Goal: Navigation & Orientation: Understand site structure

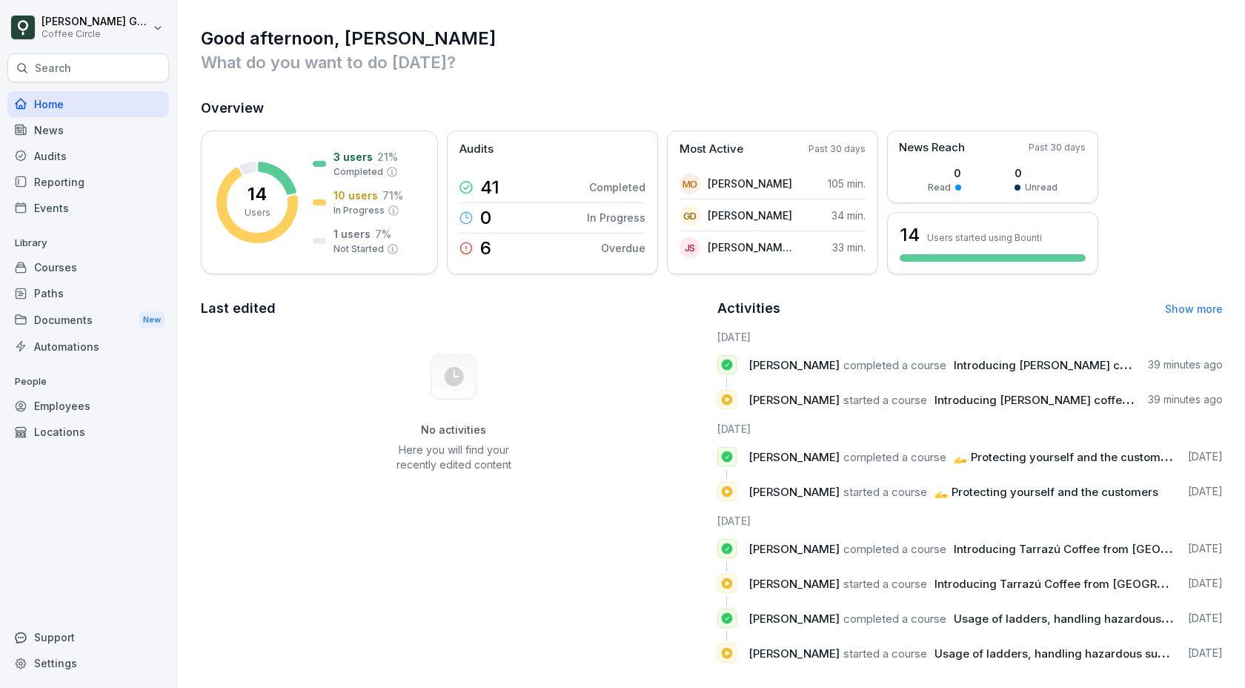
click at [59, 103] on div "Home" at bounding box center [88, 104] width 162 height 26
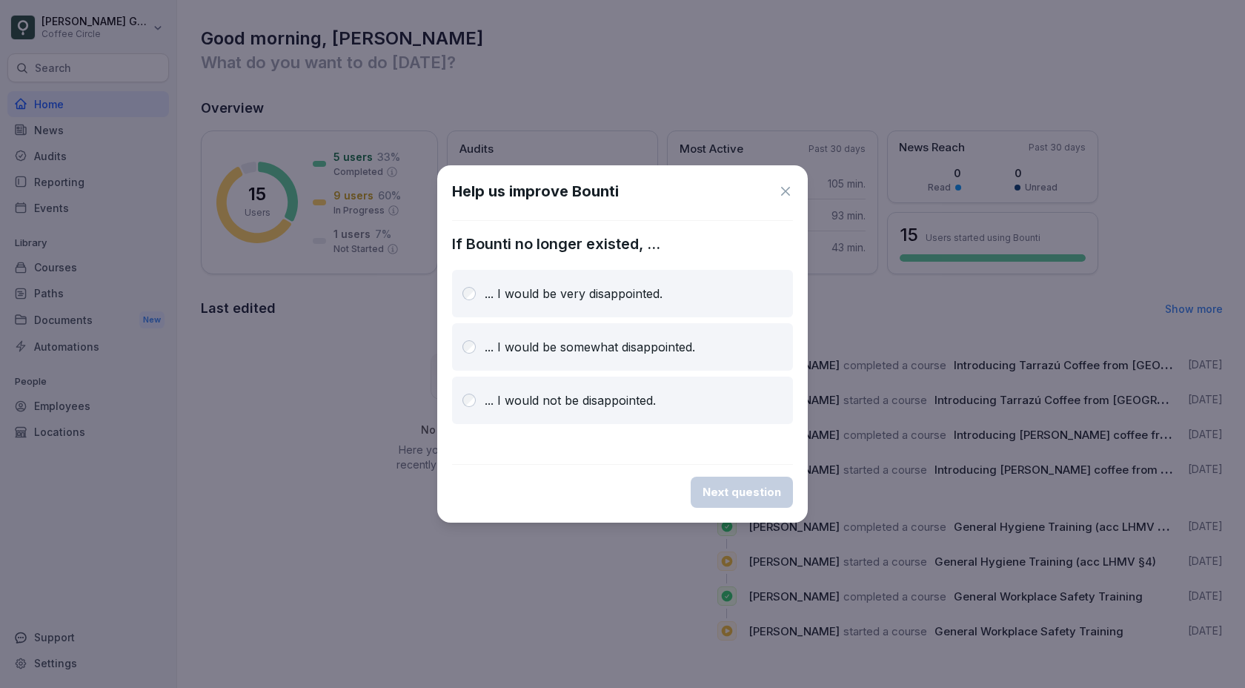
click at [791, 196] on icon at bounding box center [785, 191] width 15 height 15
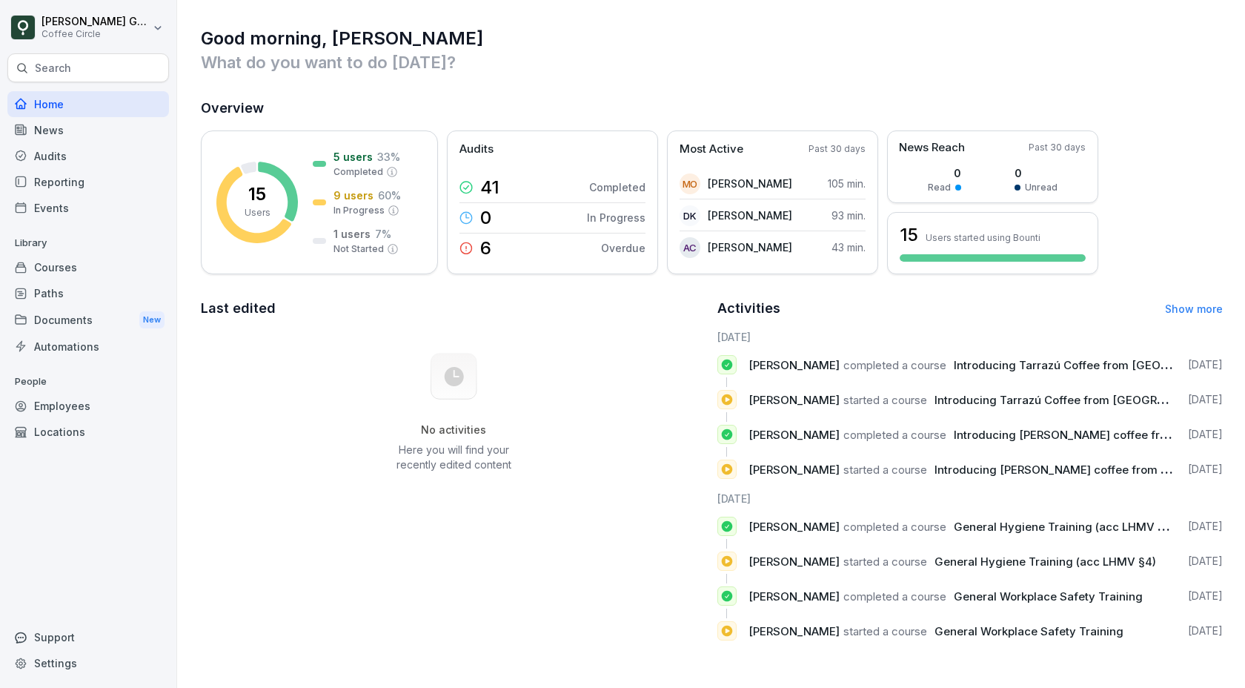
click at [60, 126] on div "News" at bounding box center [88, 130] width 162 height 26
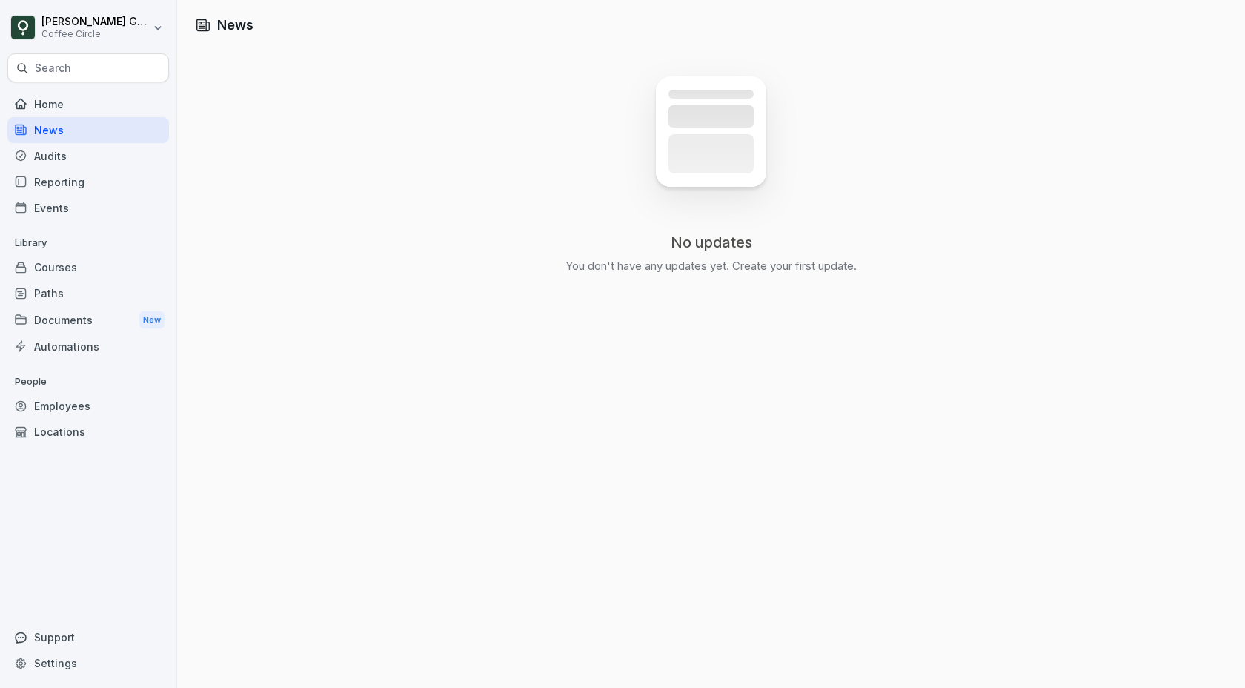
click at [100, 180] on div "Reporting" at bounding box center [88, 182] width 162 height 26
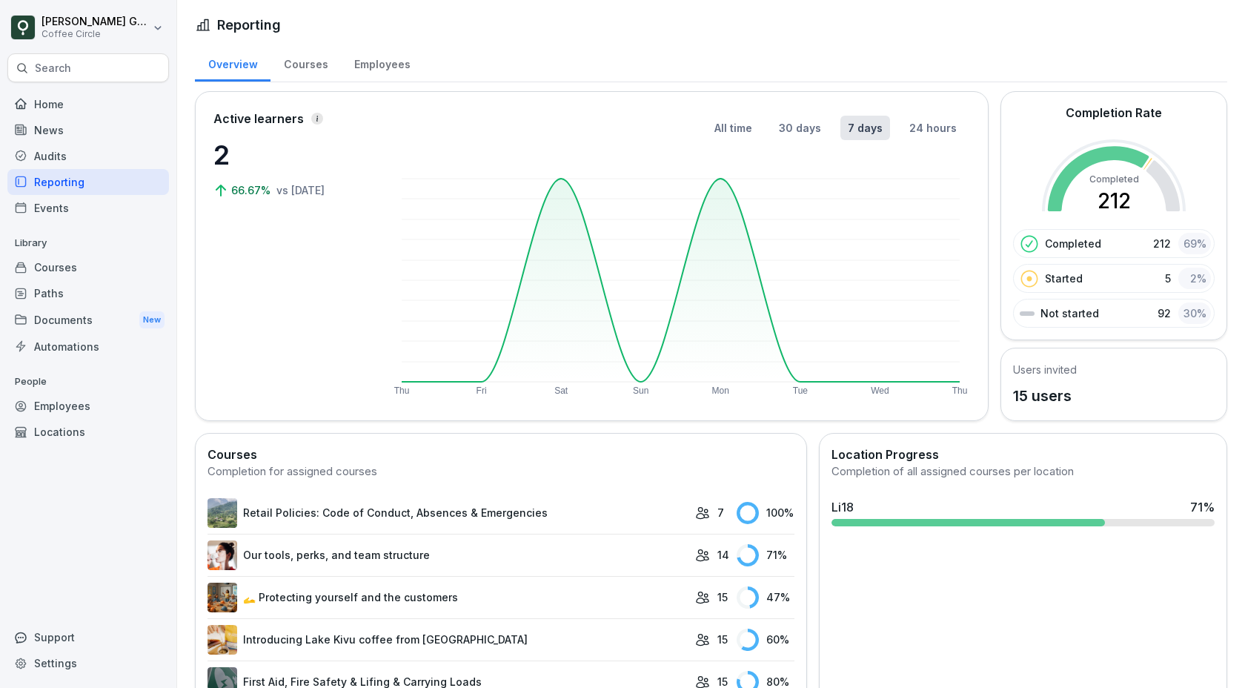
click at [69, 410] on div "Employees" at bounding box center [88, 406] width 162 height 26
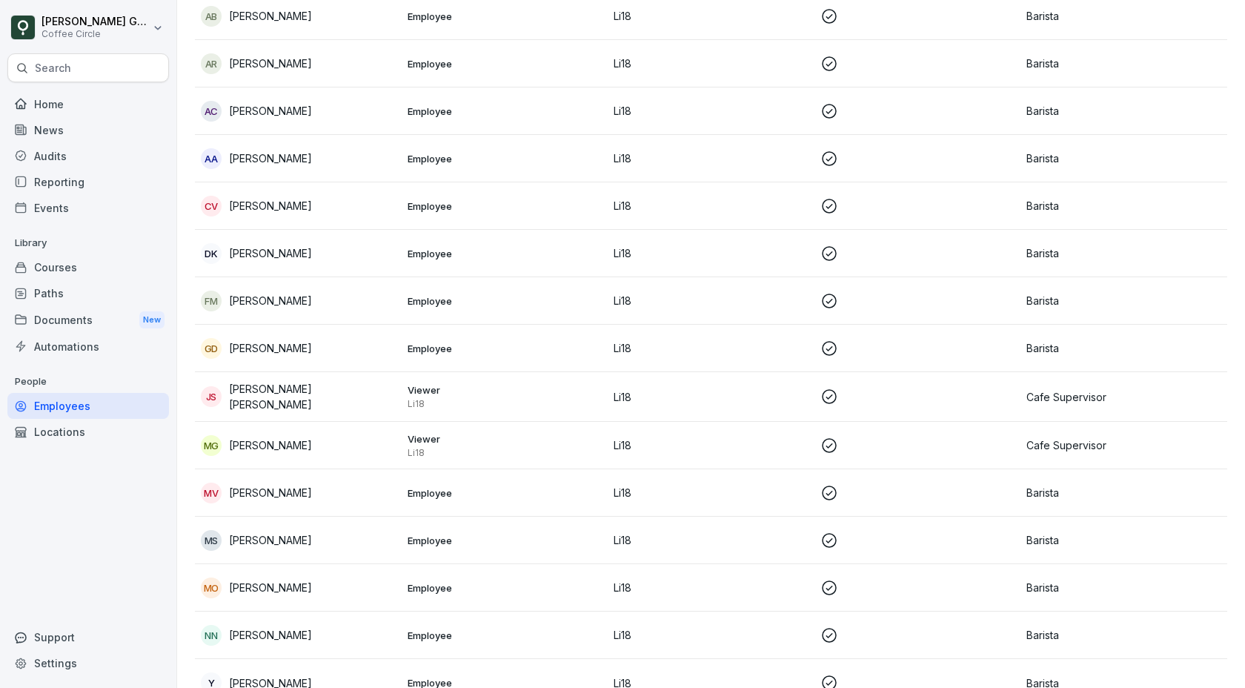
scroll to position [191, 0]
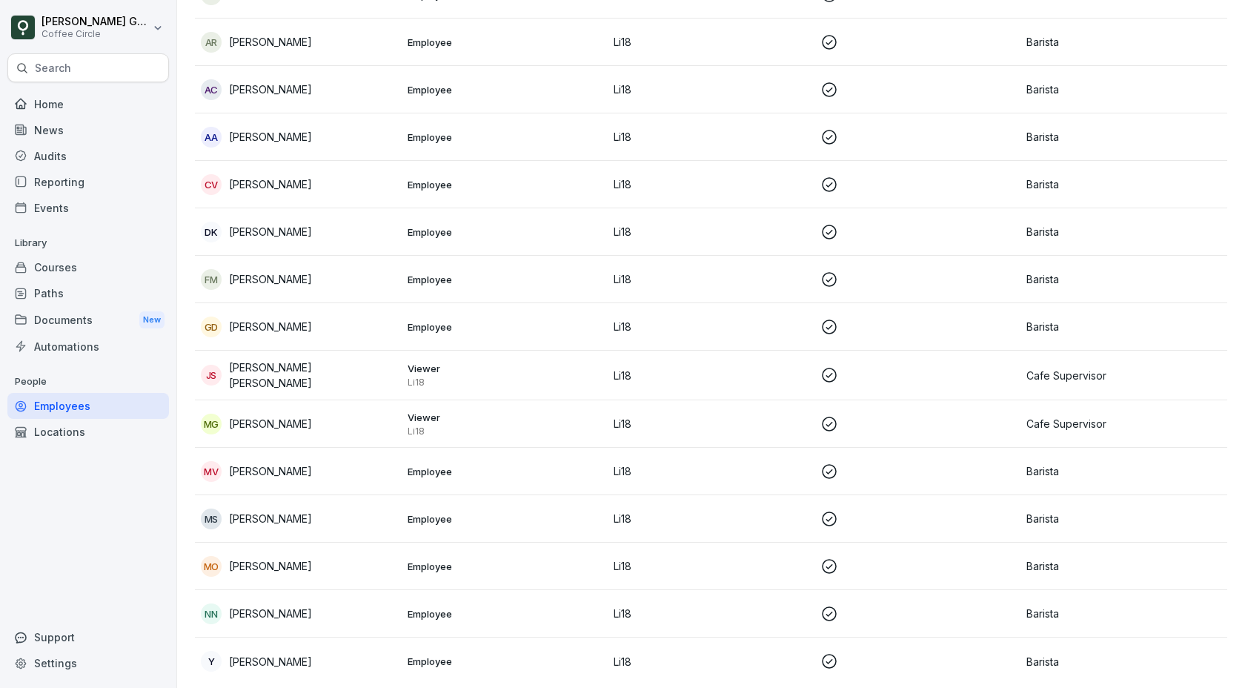
click at [324, 604] on div "[PERSON_NAME]" at bounding box center [298, 613] width 195 height 21
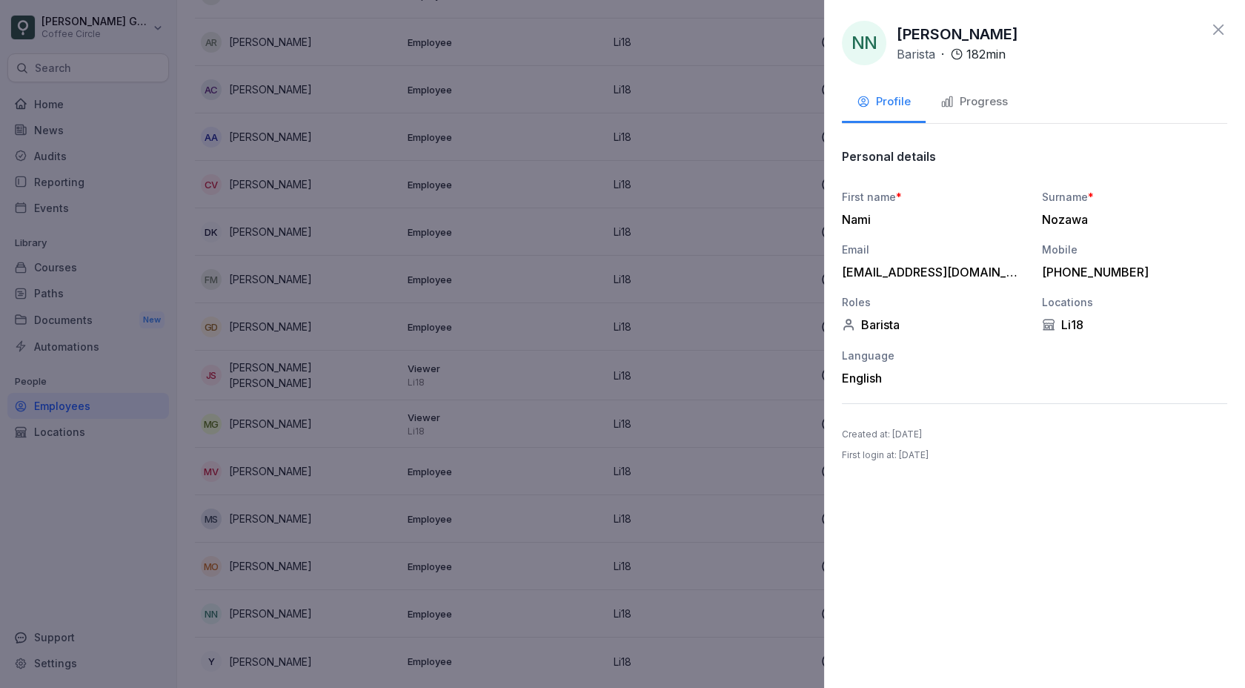
click at [409, 494] on div at bounding box center [622, 344] width 1245 height 688
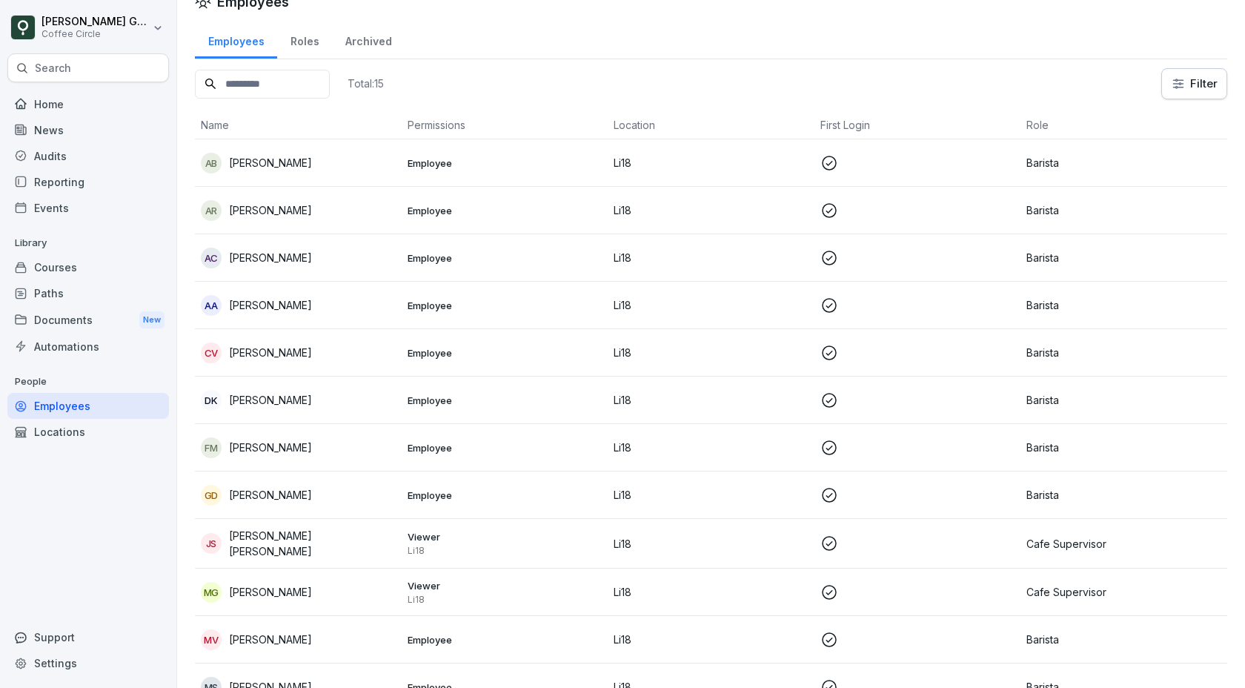
scroll to position [29, 0]
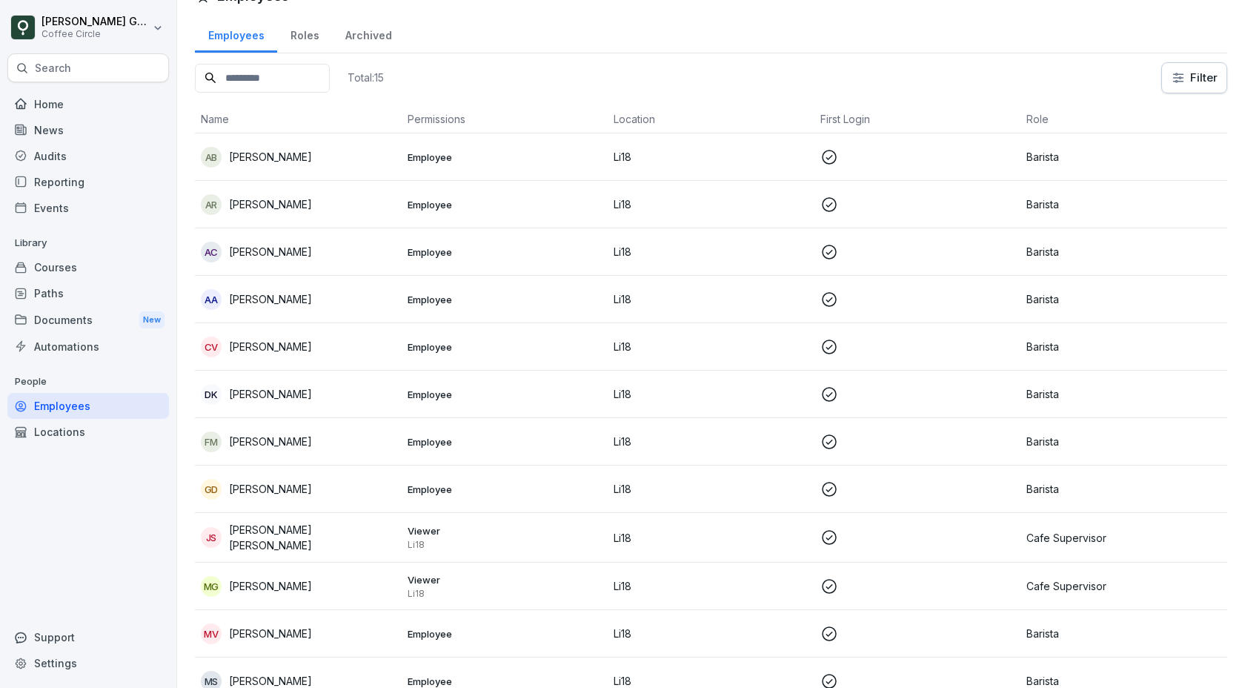
click at [357, 31] on div "Archived" at bounding box center [368, 34] width 73 height 38
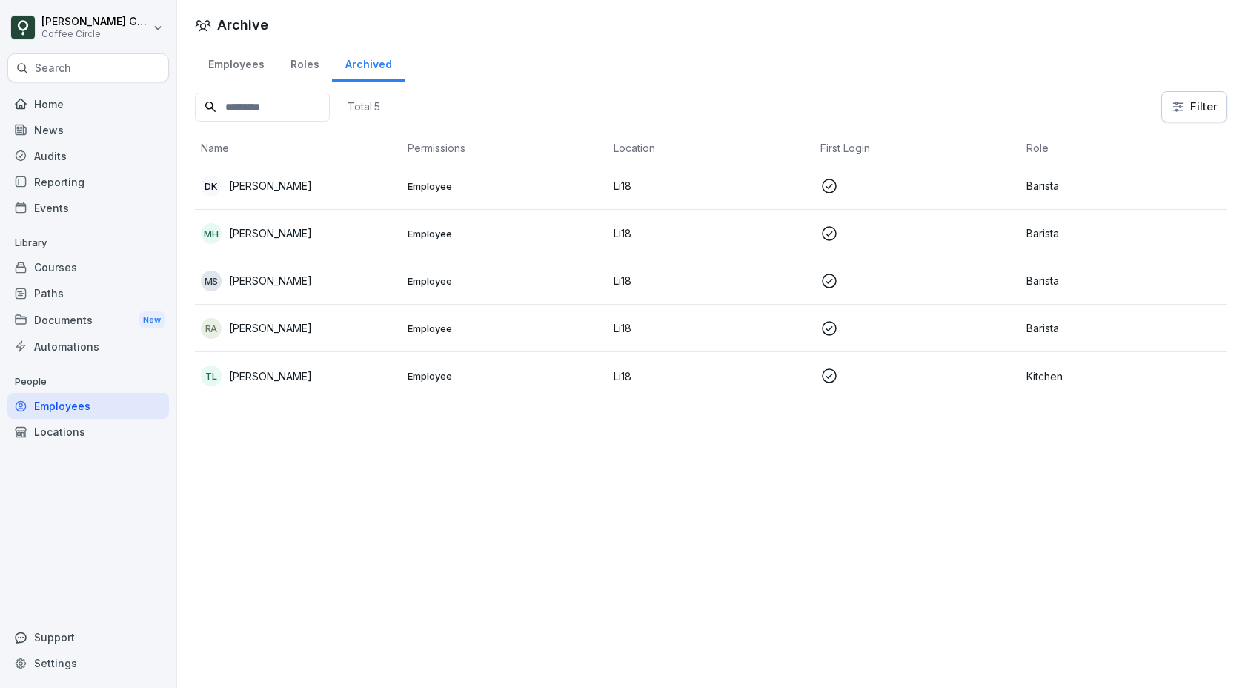
click at [300, 59] on div "Roles" at bounding box center [304, 63] width 55 height 38
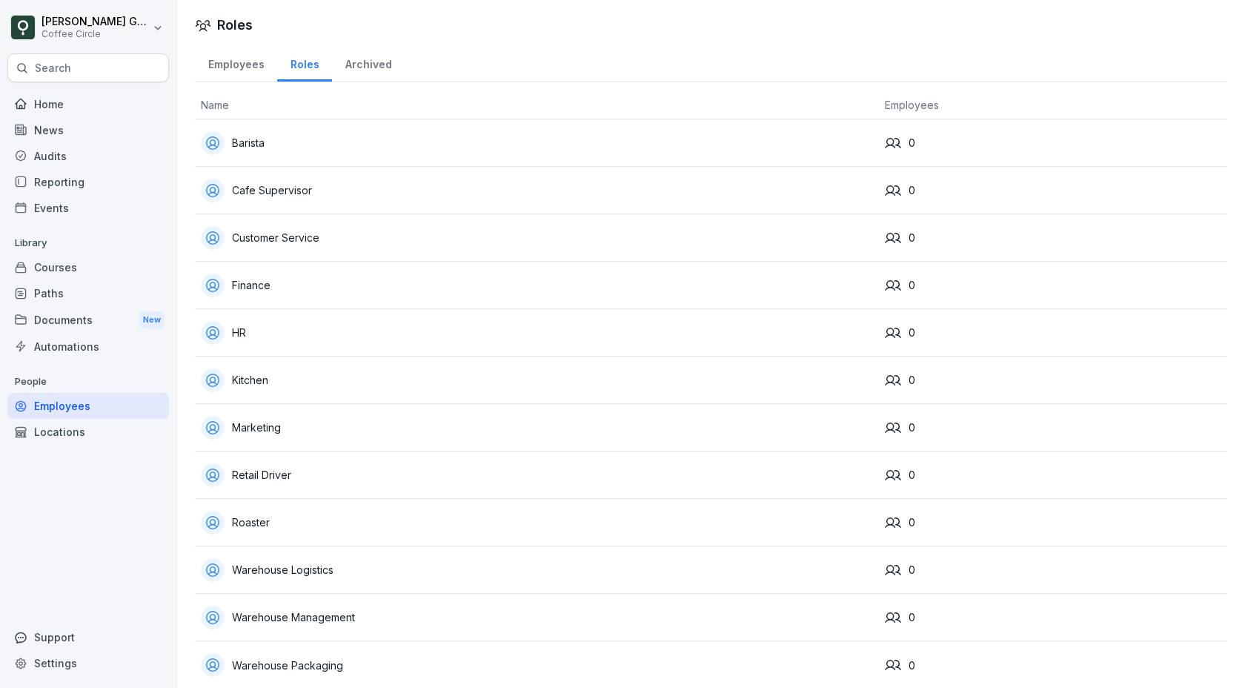
click at [250, 58] on div "Employees" at bounding box center [236, 63] width 82 height 38
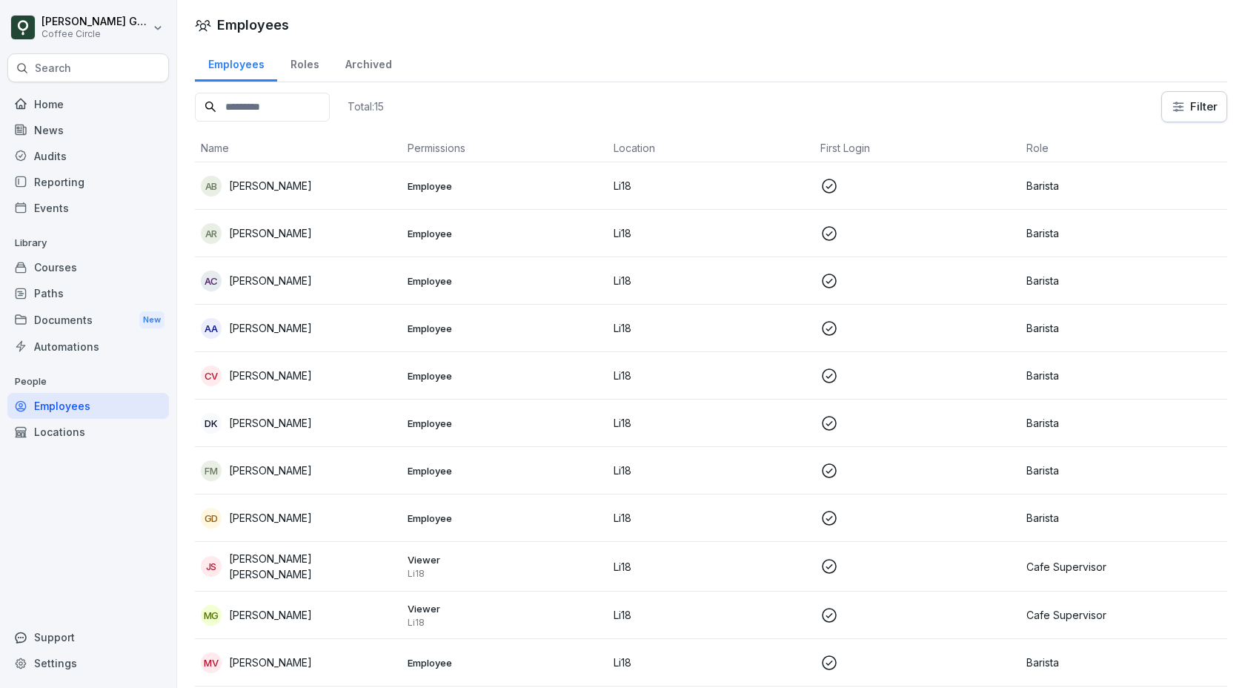
click at [79, 211] on div "Events" at bounding box center [88, 208] width 162 height 26
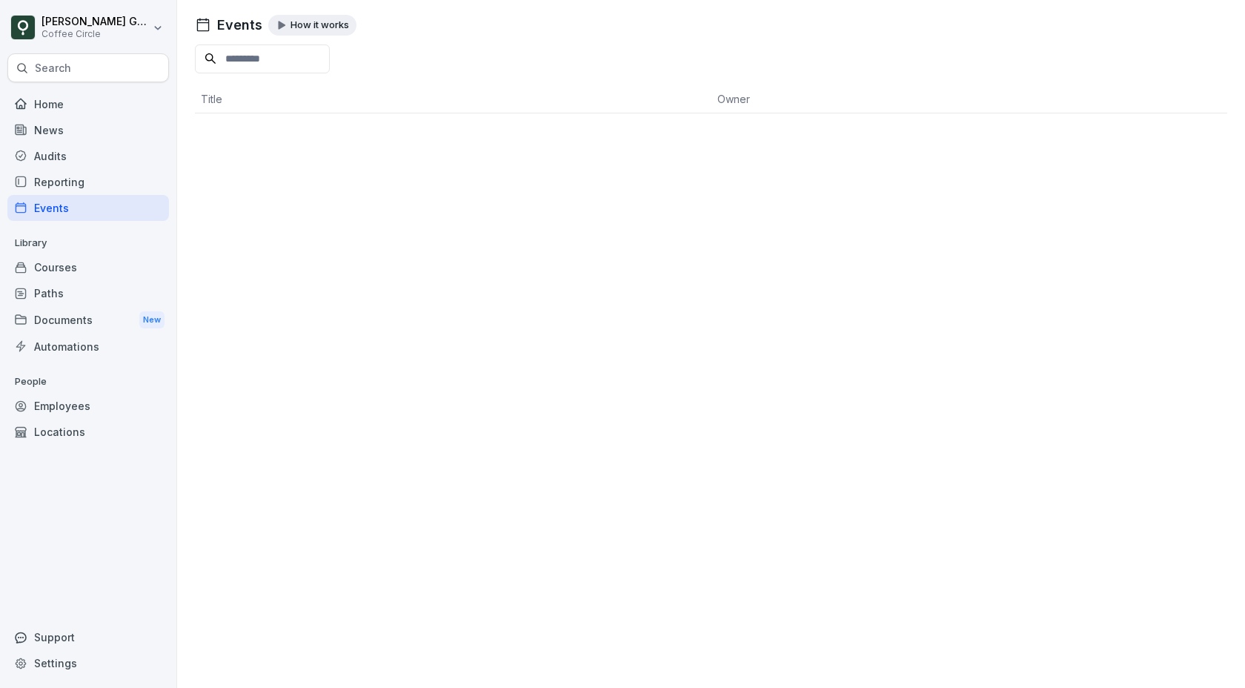
click at [81, 267] on div "Courses" at bounding box center [88, 267] width 162 height 26
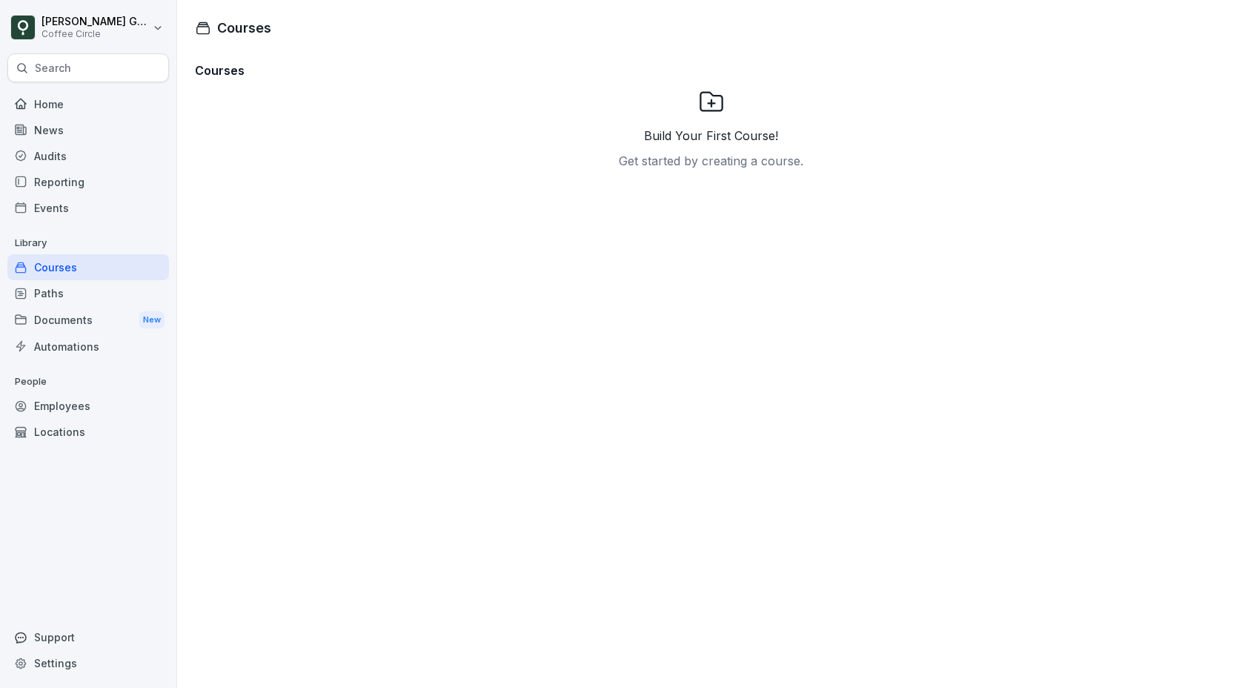
click at [76, 191] on div "Reporting" at bounding box center [88, 182] width 162 height 26
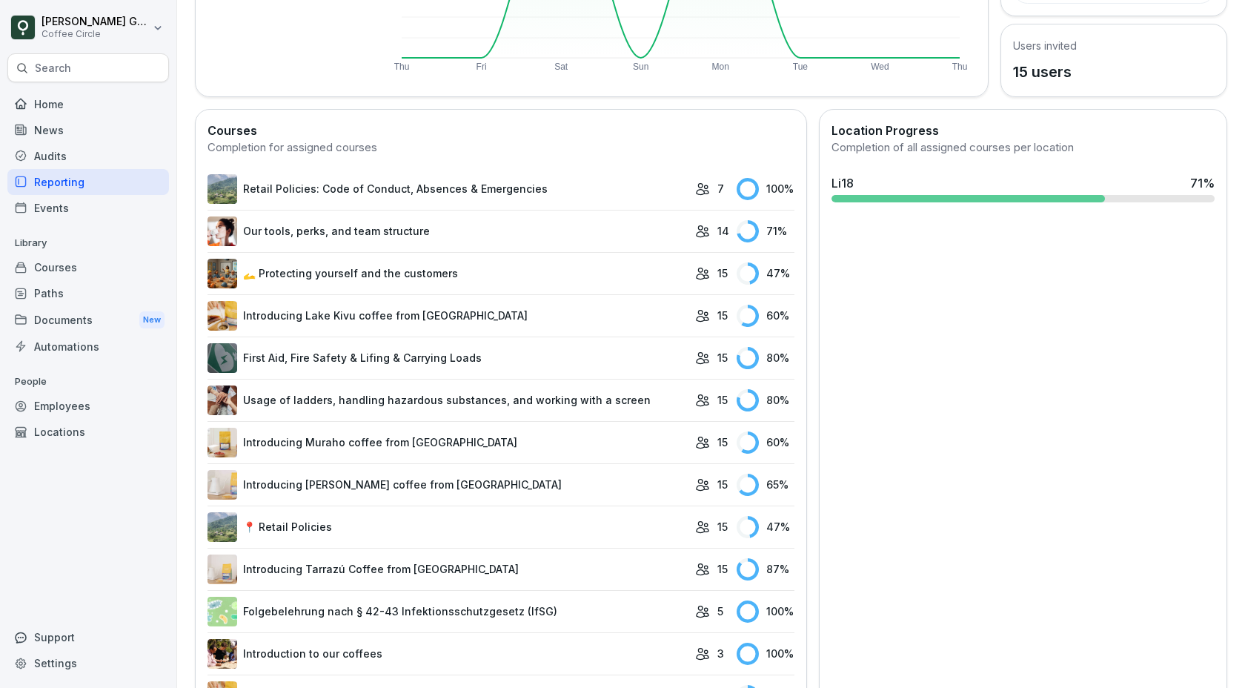
scroll to position [290, 0]
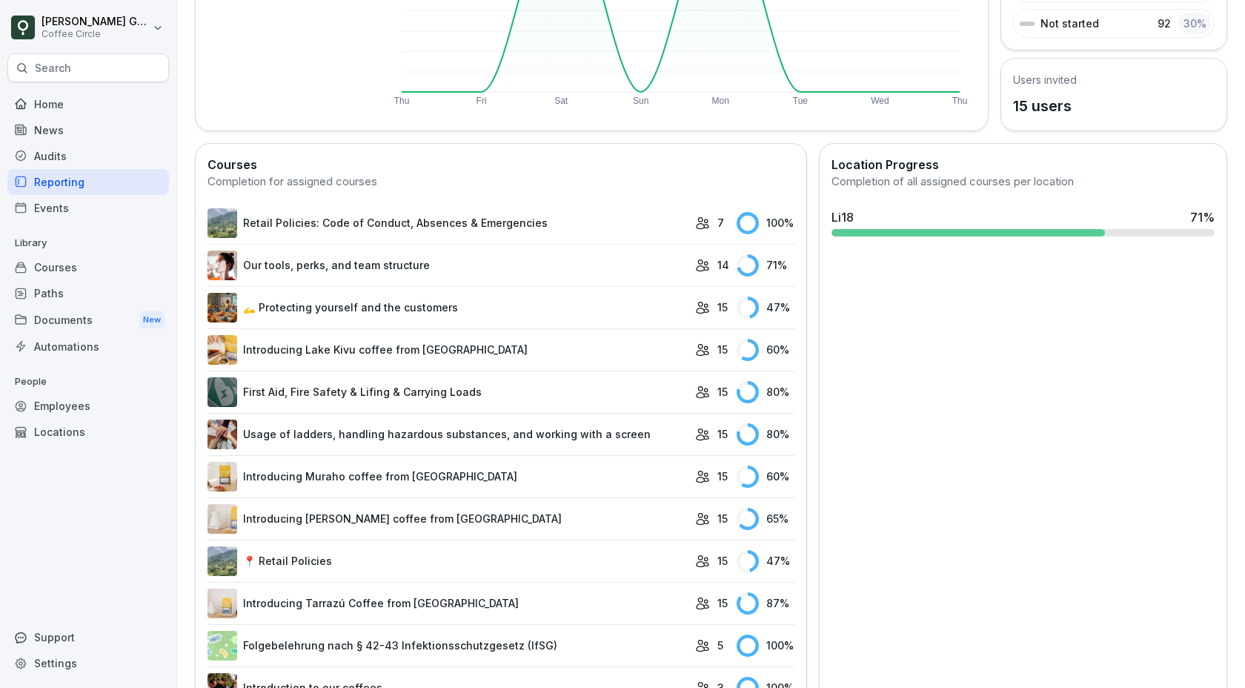
click at [70, 153] on div "Audits" at bounding box center [88, 156] width 162 height 26
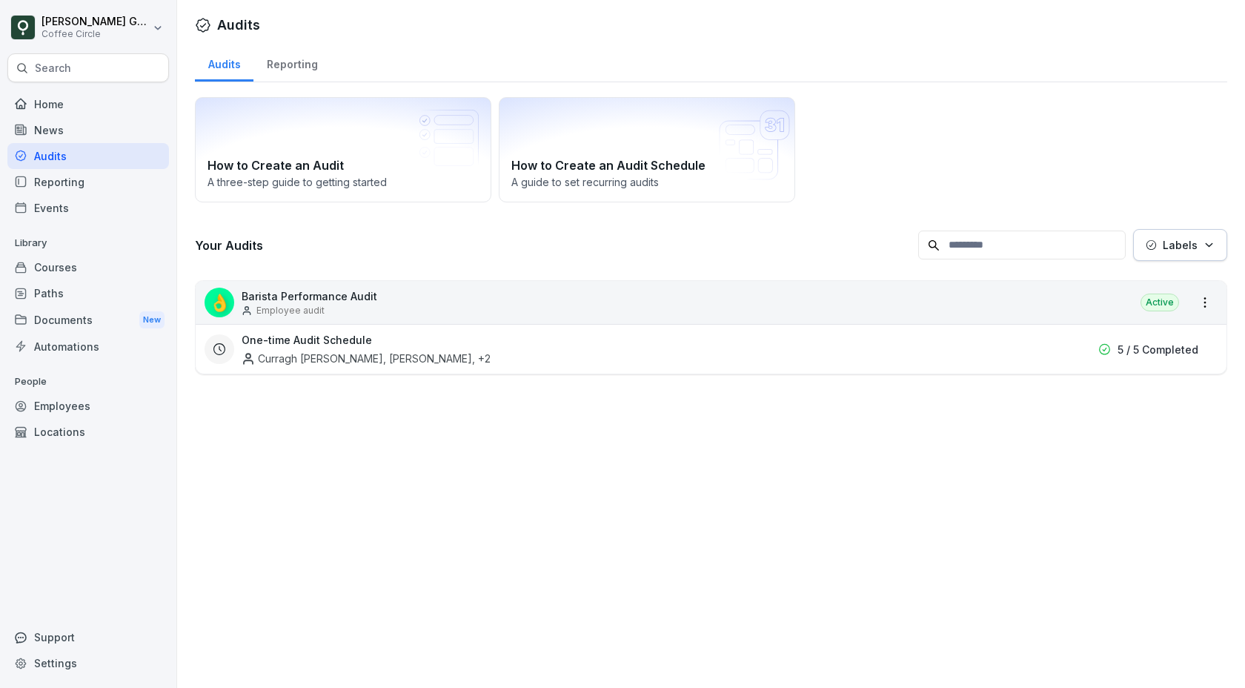
click at [64, 132] on div "News" at bounding box center [88, 130] width 162 height 26
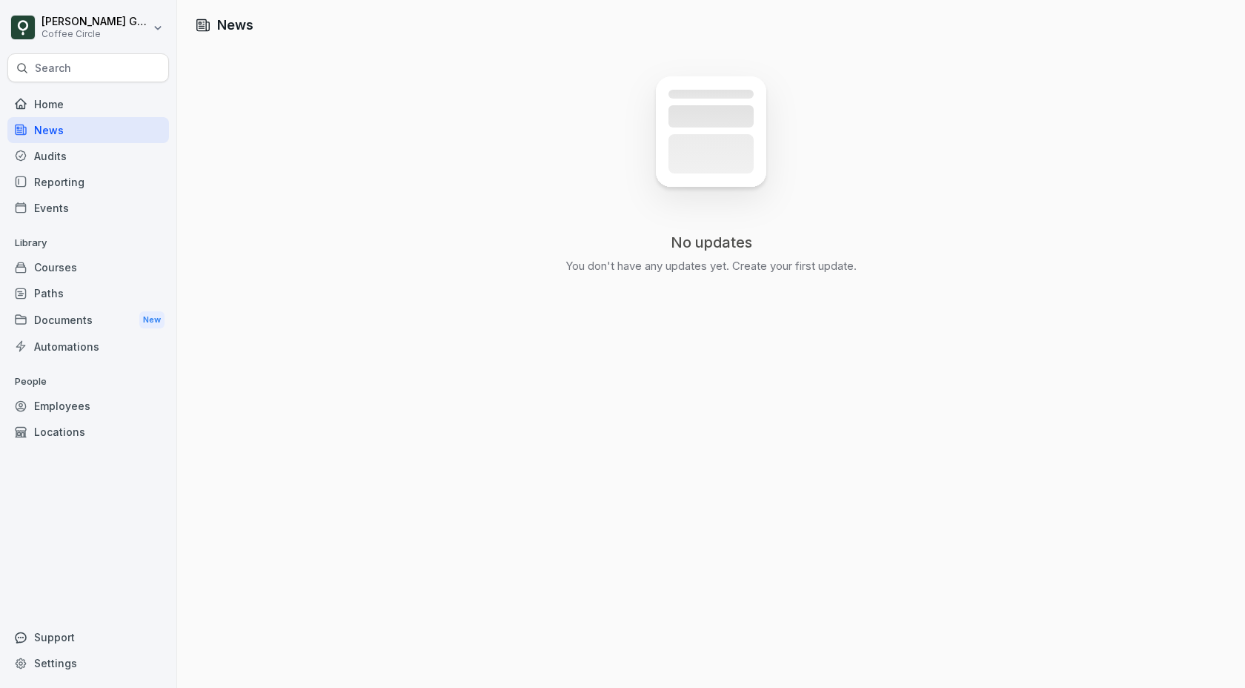
click at [72, 182] on div "Reporting" at bounding box center [88, 182] width 162 height 26
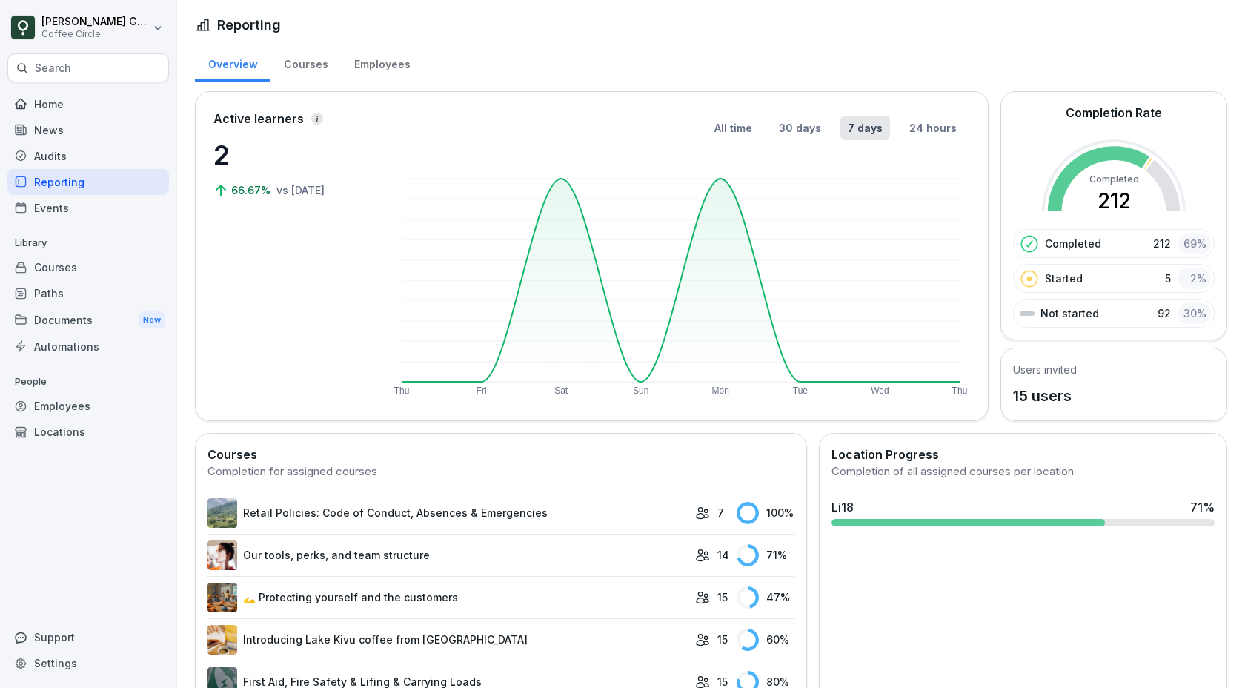
click at [382, 70] on div "Employees" at bounding box center [382, 63] width 82 height 38
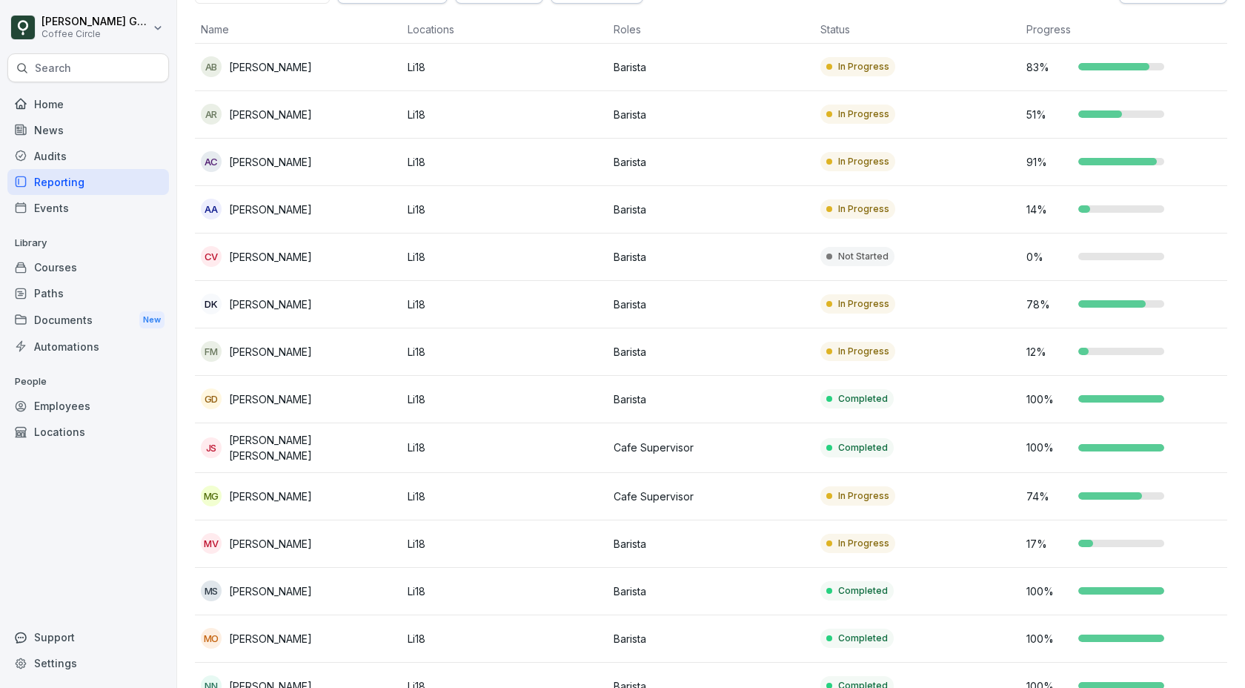
scroll to position [123, 0]
